Goal: Book appointment/travel/reservation

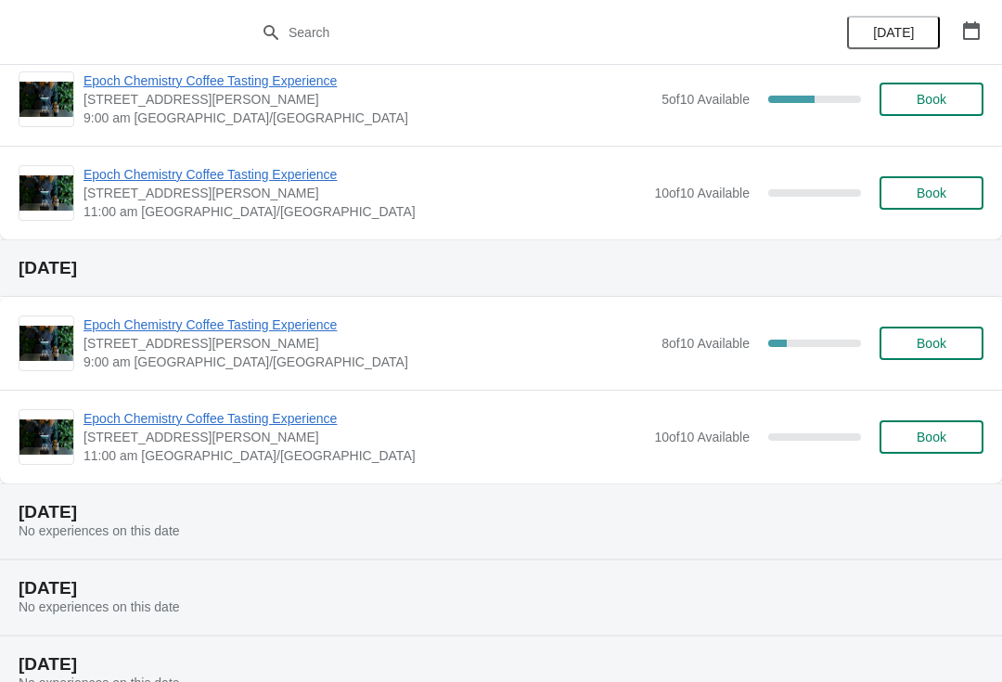
scroll to position [274, 0]
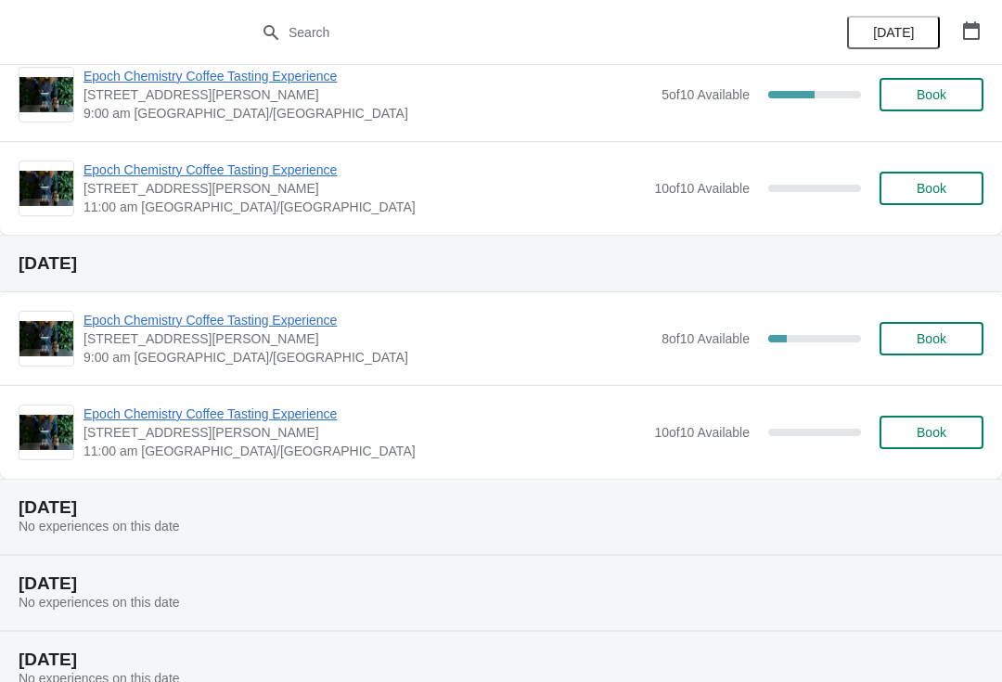
click at [668, 333] on span "8 of 10 Available" at bounding box center [705, 338] width 88 height 15
click at [944, 326] on button "Book" at bounding box center [931, 338] width 104 height 33
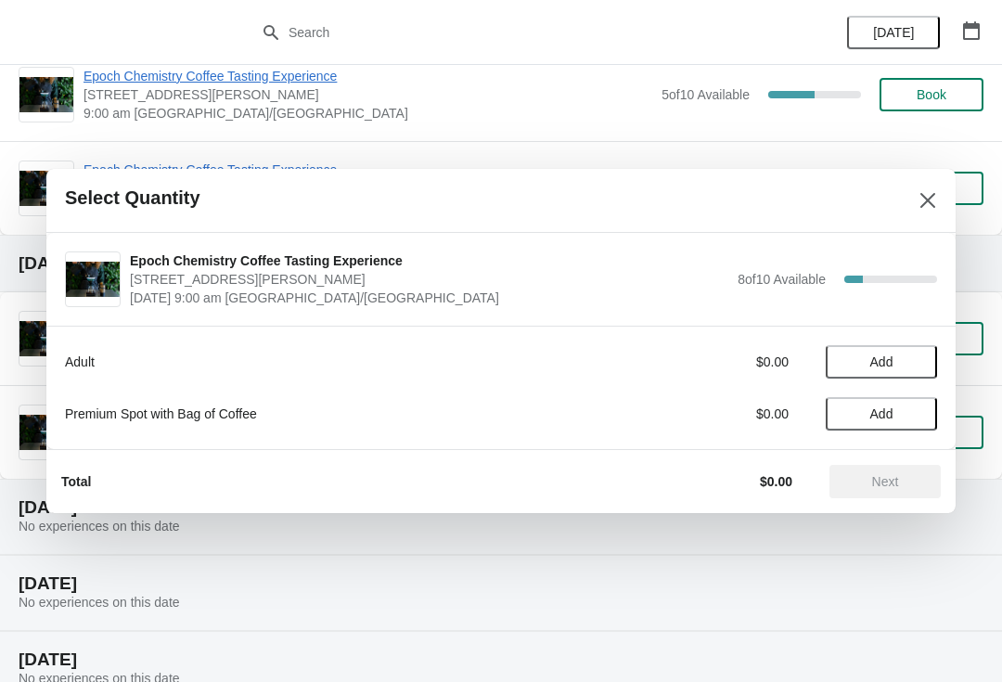
click at [879, 364] on span "Add" at bounding box center [881, 361] width 23 height 15
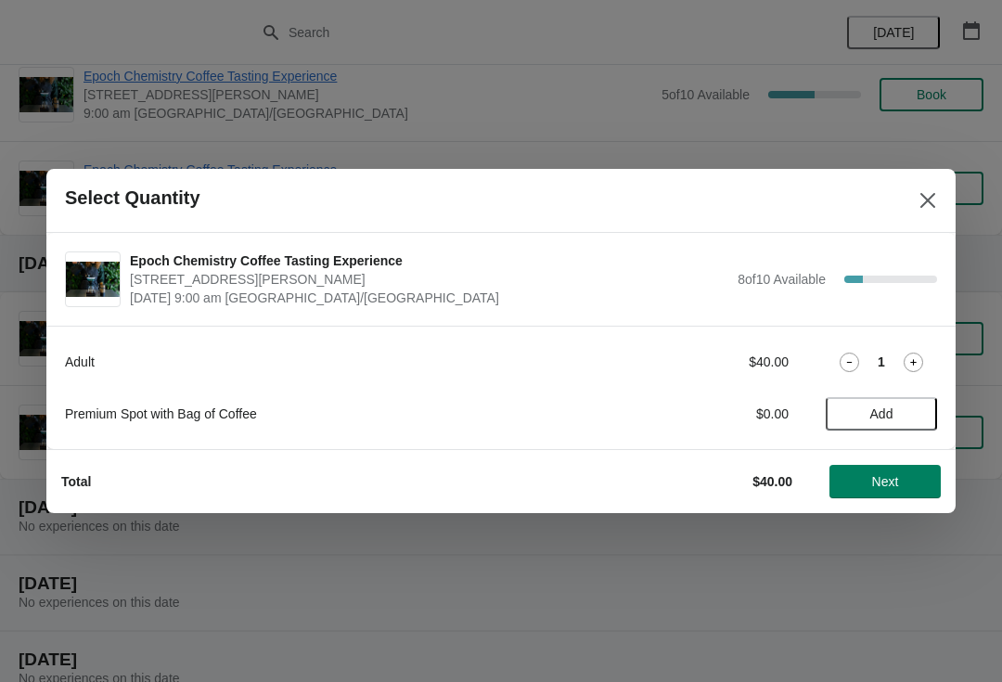
click at [920, 354] on icon at bounding box center [912, 361] width 19 height 19
click at [905, 482] on span "Next" at bounding box center [885, 481] width 82 height 15
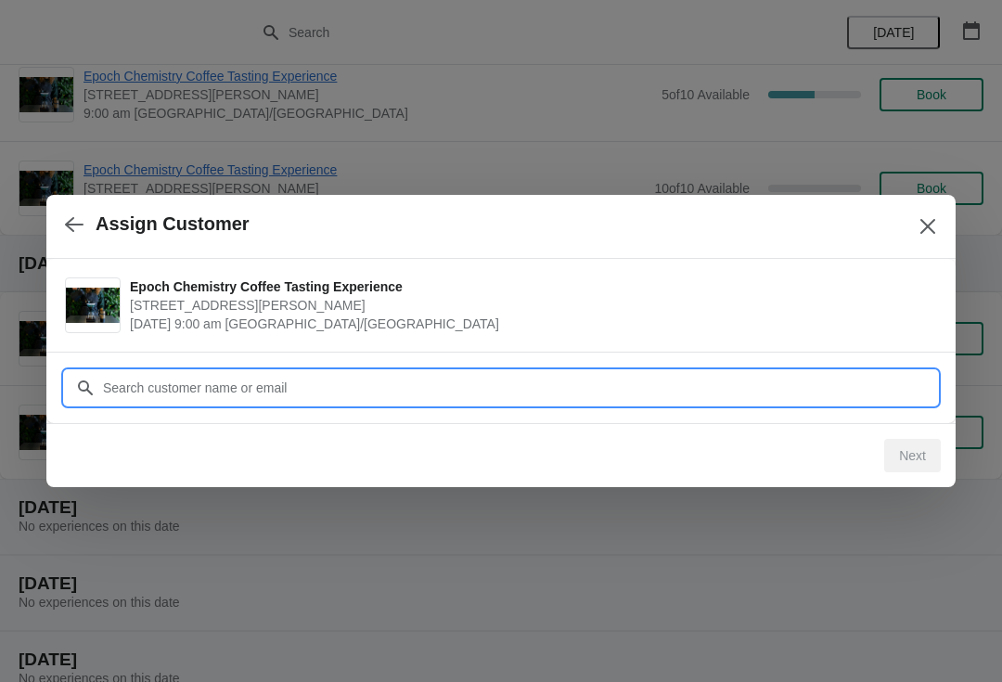
click at [827, 382] on input "Customer" at bounding box center [519, 387] width 835 height 33
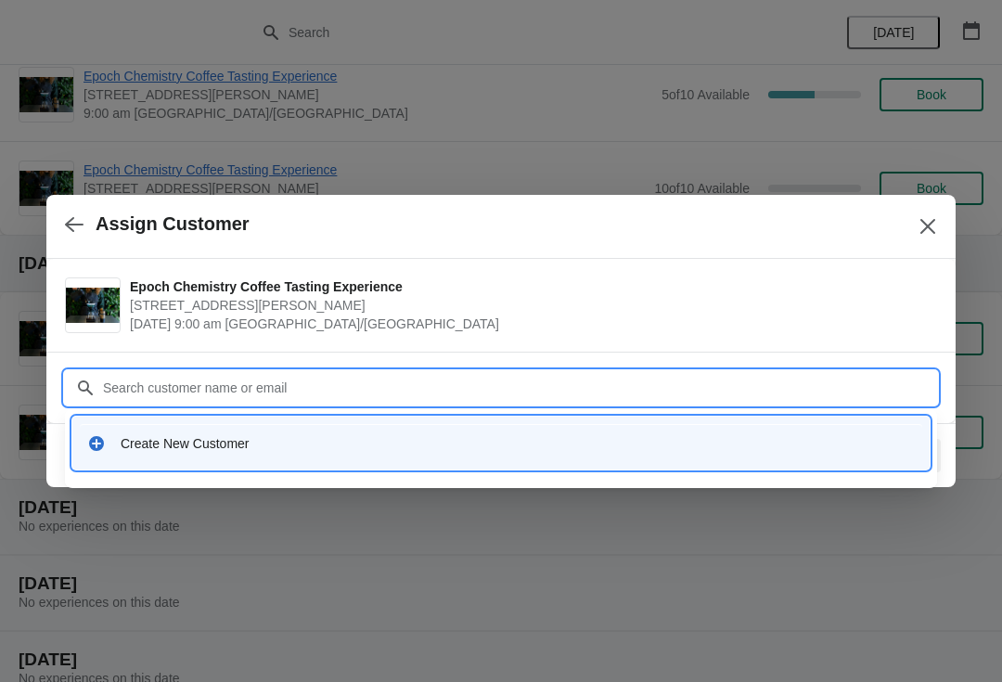
click at [118, 441] on div "Create New Customer" at bounding box center [500, 443] width 827 height 19
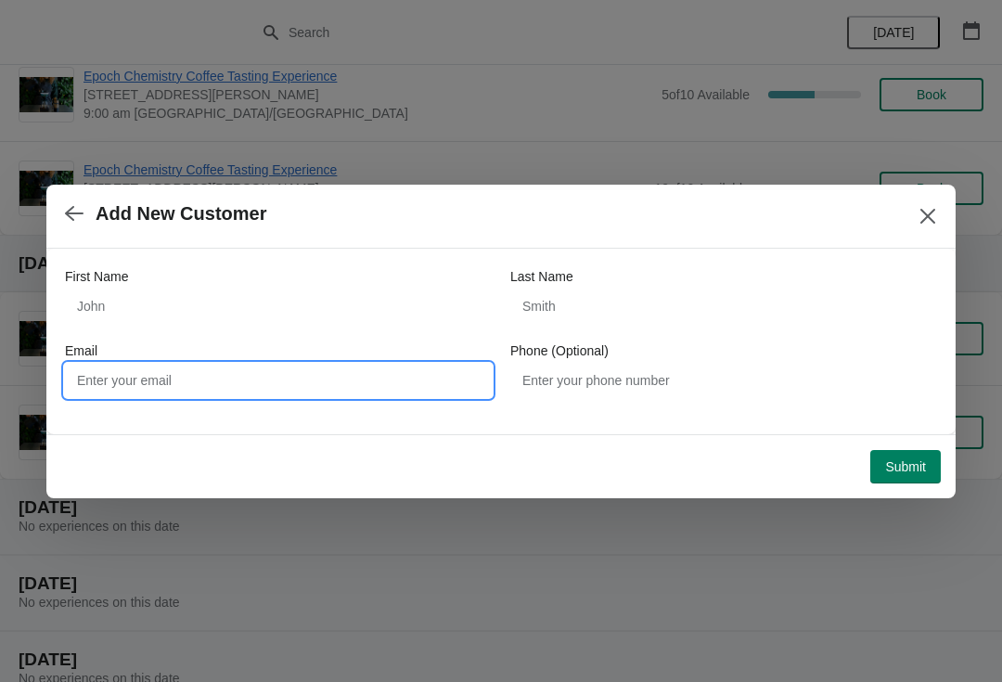
click at [276, 382] on input "Email" at bounding box center [278, 380] width 427 height 33
click at [269, 378] on input "Landryleclair" at bounding box center [278, 380] width 427 height 33
type input "[EMAIL_ADDRESS][DOMAIN_NAME]"
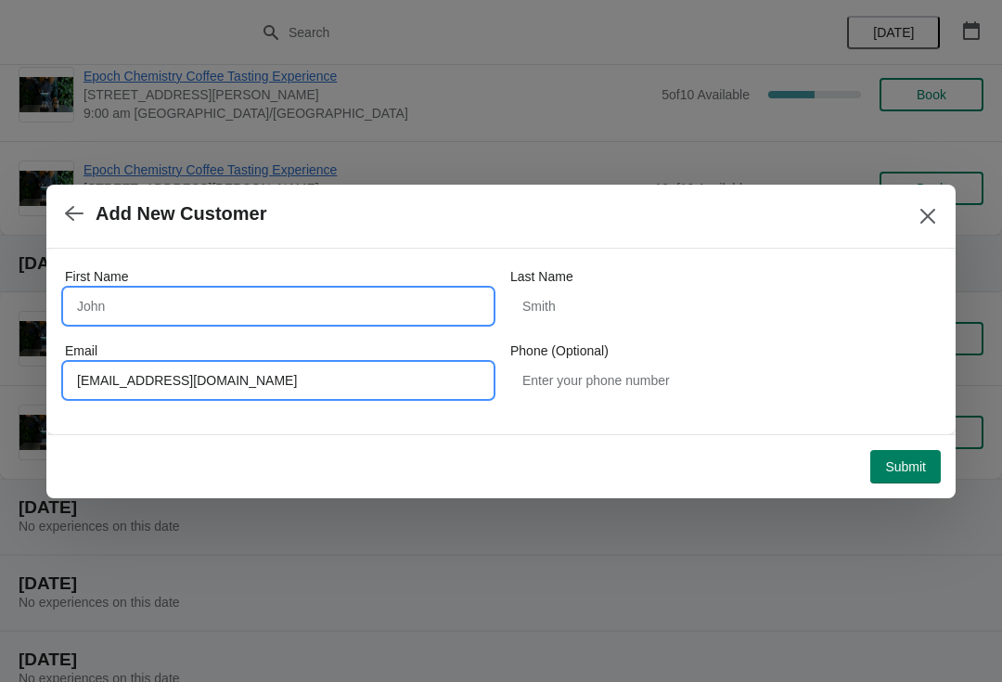
click at [437, 310] on input "First Name" at bounding box center [278, 305] width 427 height 33
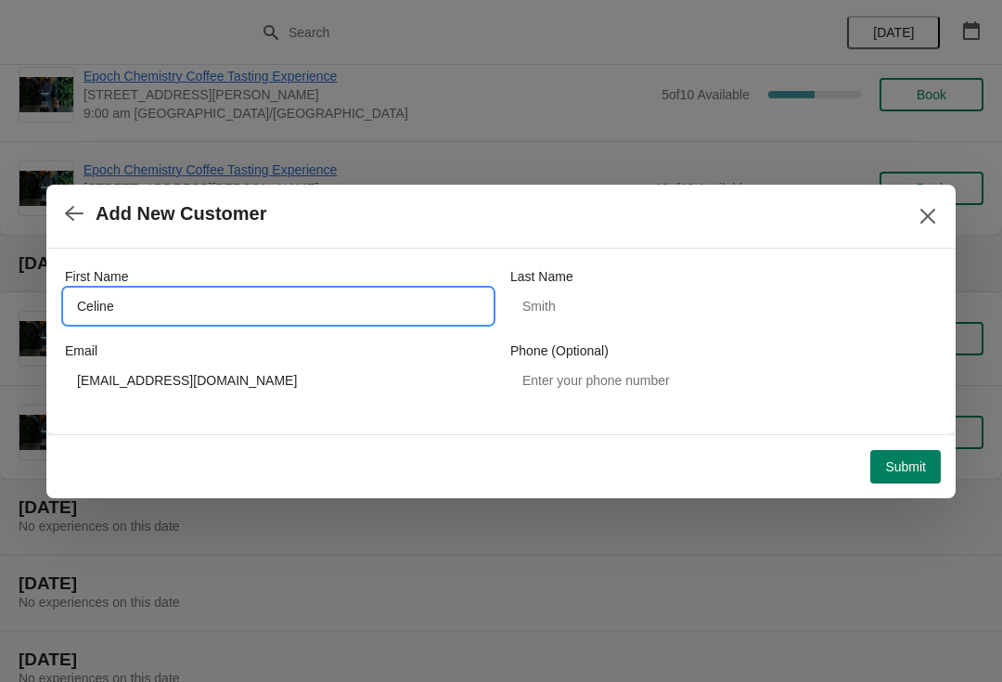
type input "Celine"
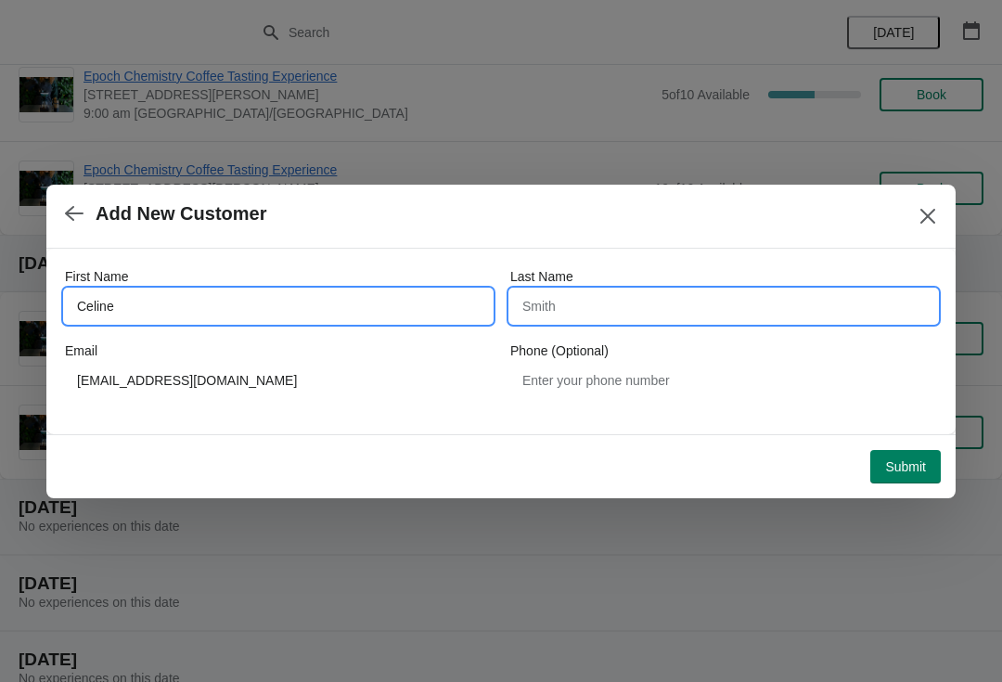
click at [599, 309] on input "Last Name" at bounding box center [723, 305] width 427 height 33
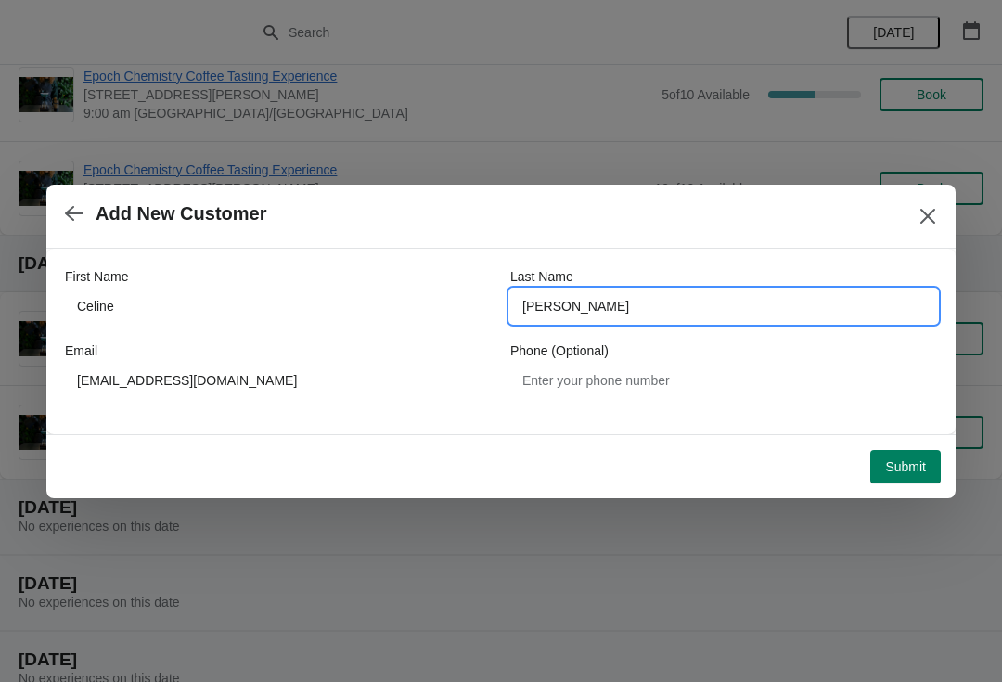
type input "[PERSON_NAME]"
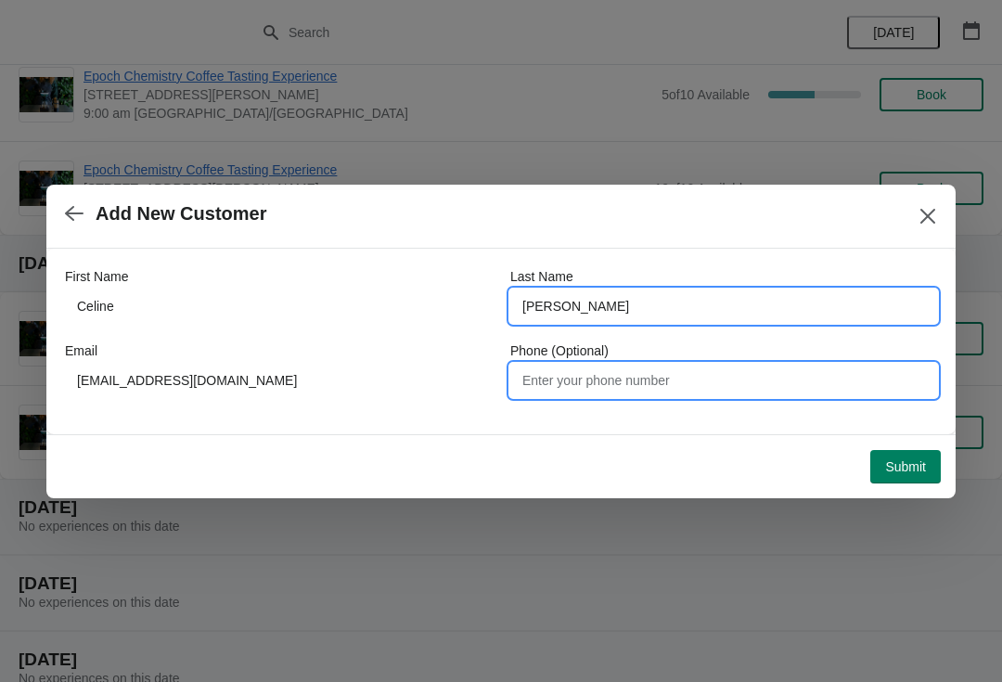
click at [645, 375] on input "Phone (Optional)" at bounding box center [723, 380] width 427 height 33
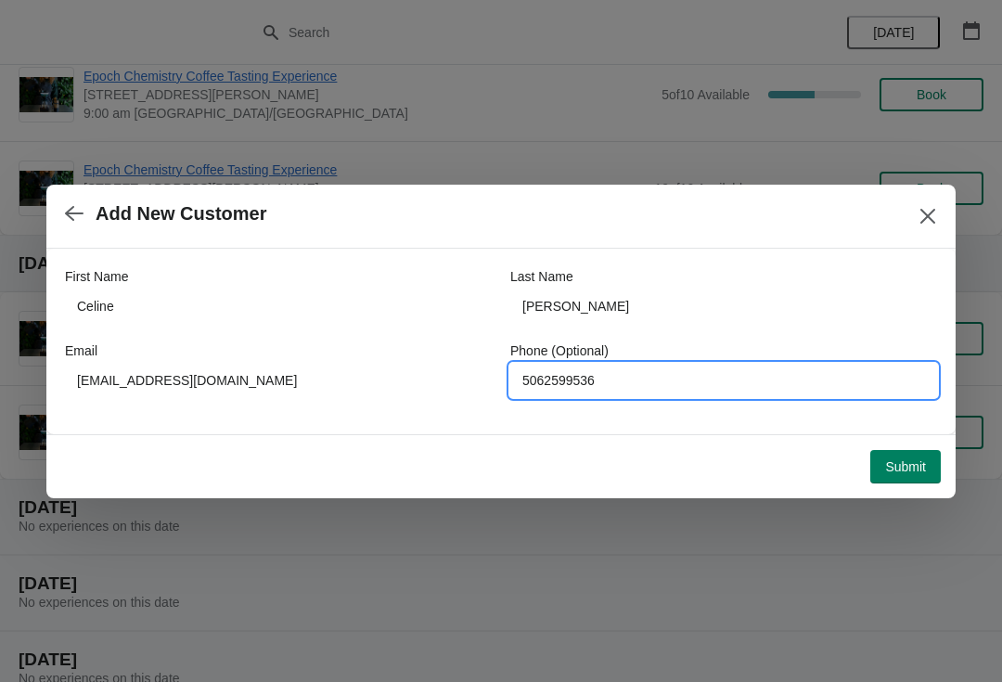
type input "5062599536"
click at [905, 462] on span "Submit" at bounding box center [905, 466] width 41 height 15
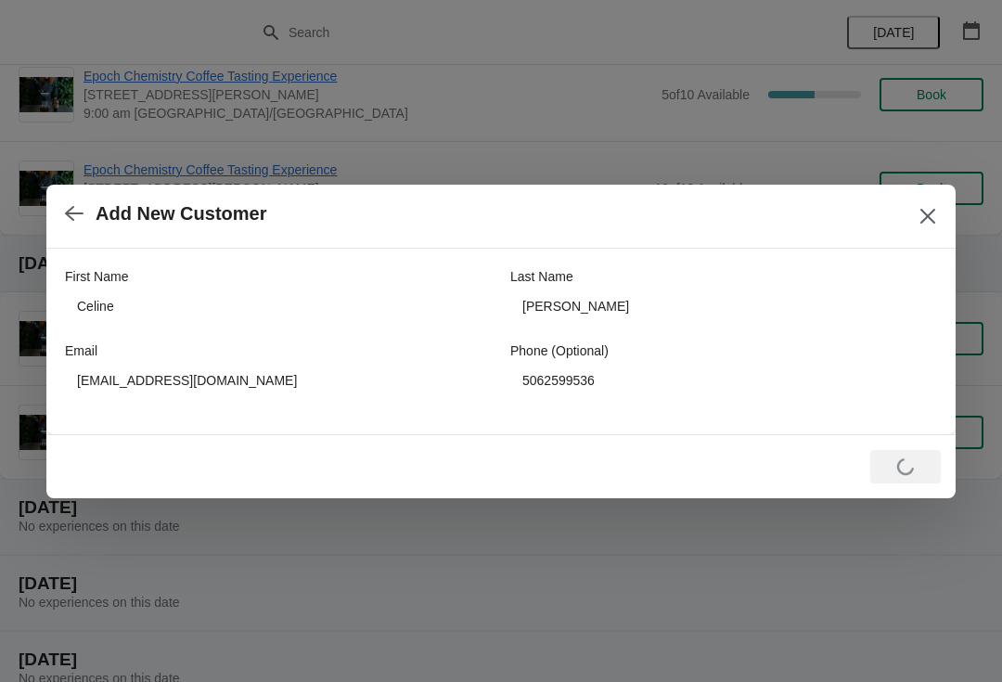
click at [895, 472] on div "Loading Submit" at bounding box center [905, 466] width 70 height 33
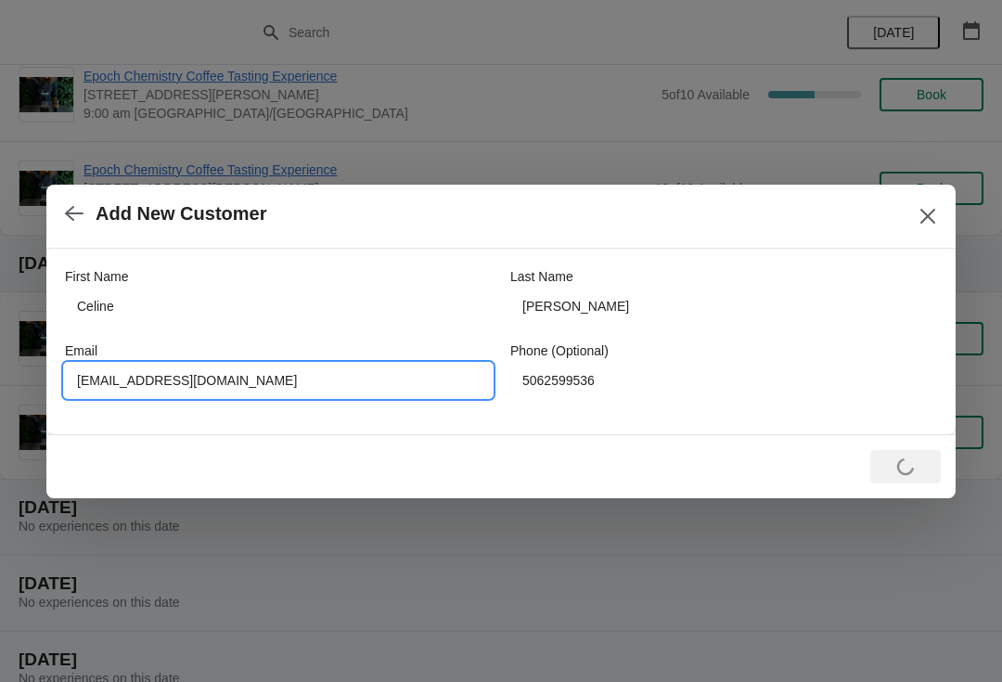
click at [180, 390] on input "[EMAIL_ADDRESS][DOMAIN_NAME]" at bounding box center [278, 380] width 427 height 33
